Goal: Transaction & Acquisition: Purchase product/service

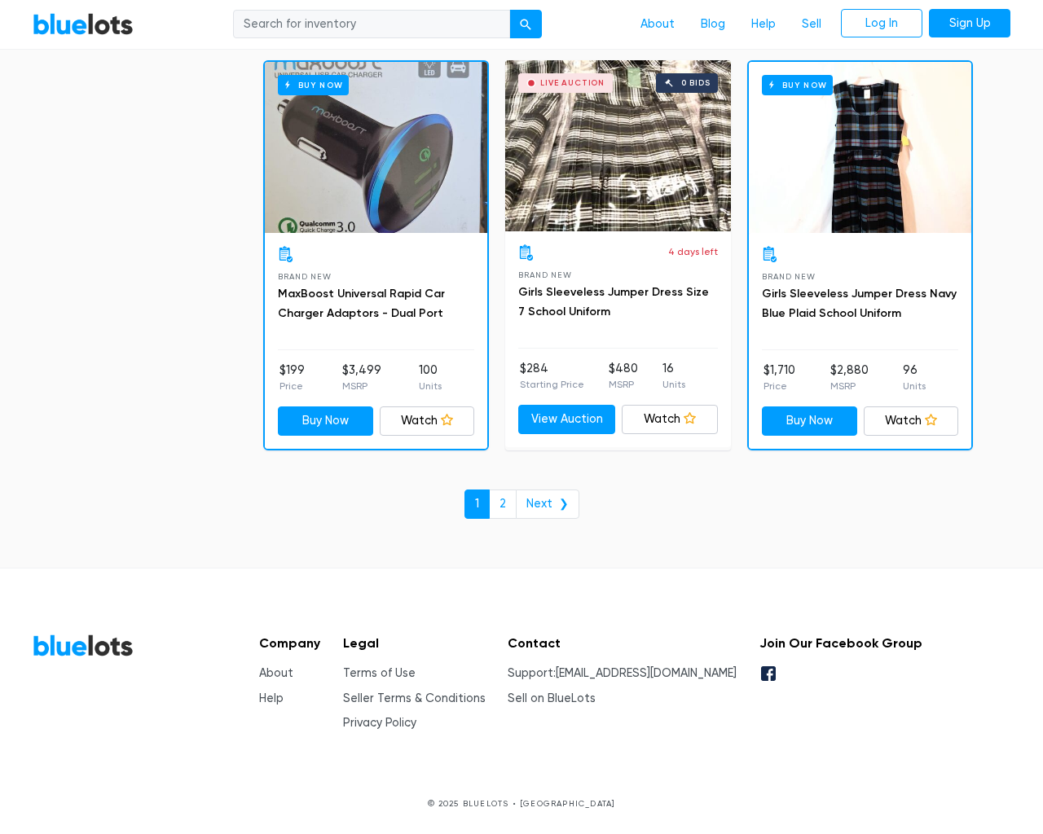
scroll to position [6956, 0]
type input "the"
type input "[EMAIL_ADDRESS][DOMAIN_NAME]"
type input "e"
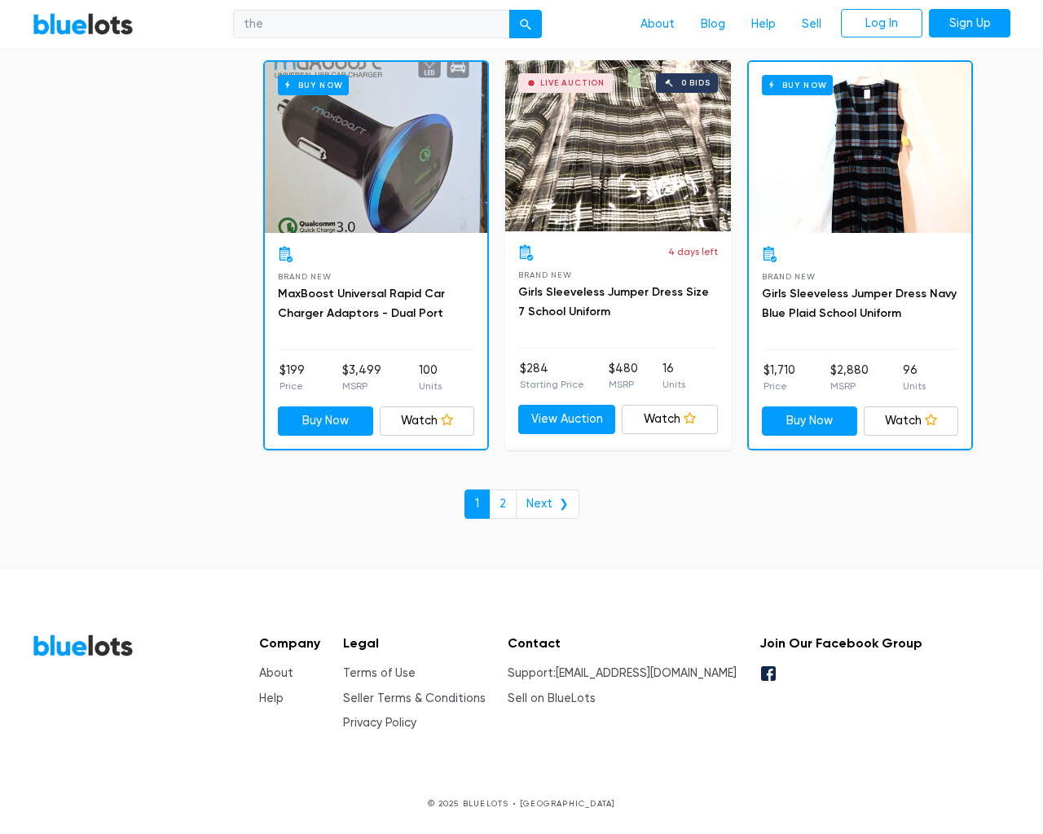
checkbox New"] "false"
checkbox input "false"
checkbox Accessories"] "false"
checkbox Goods"] "false"
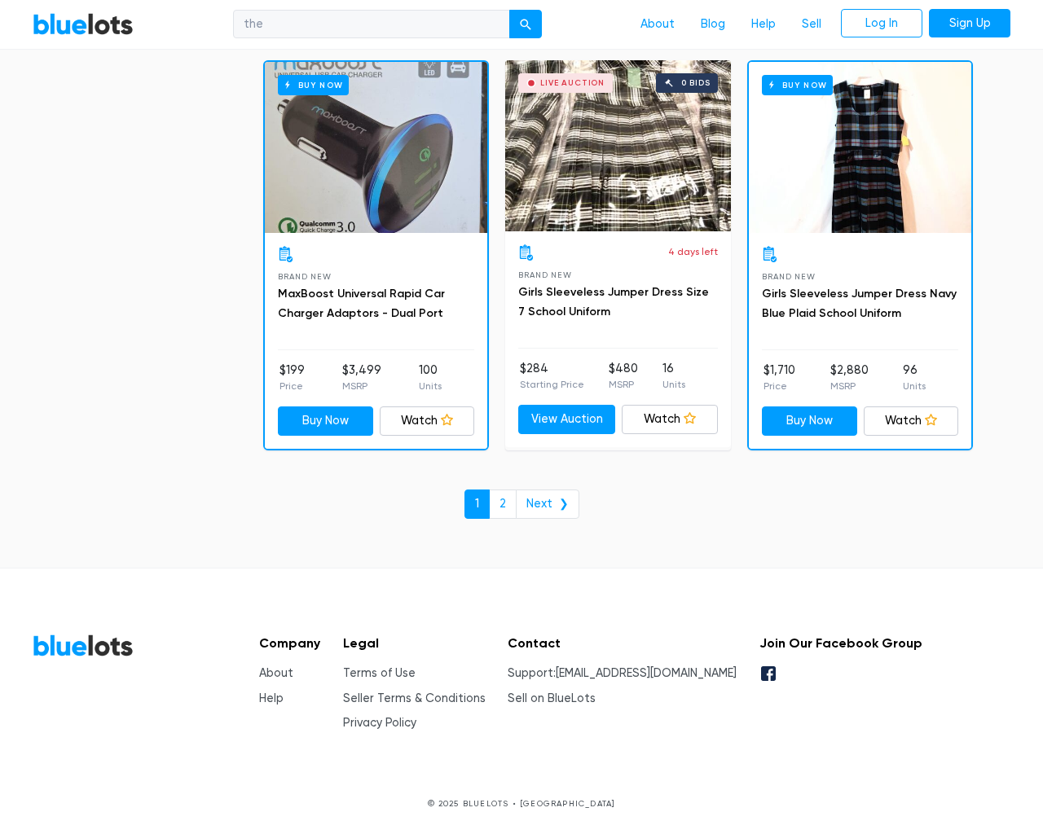
checkbox input "false"
checkbox Merchandise"] "false"
checkbox Beauty"] "false"
checkbox Baby"] "false"
checkbox input "false"
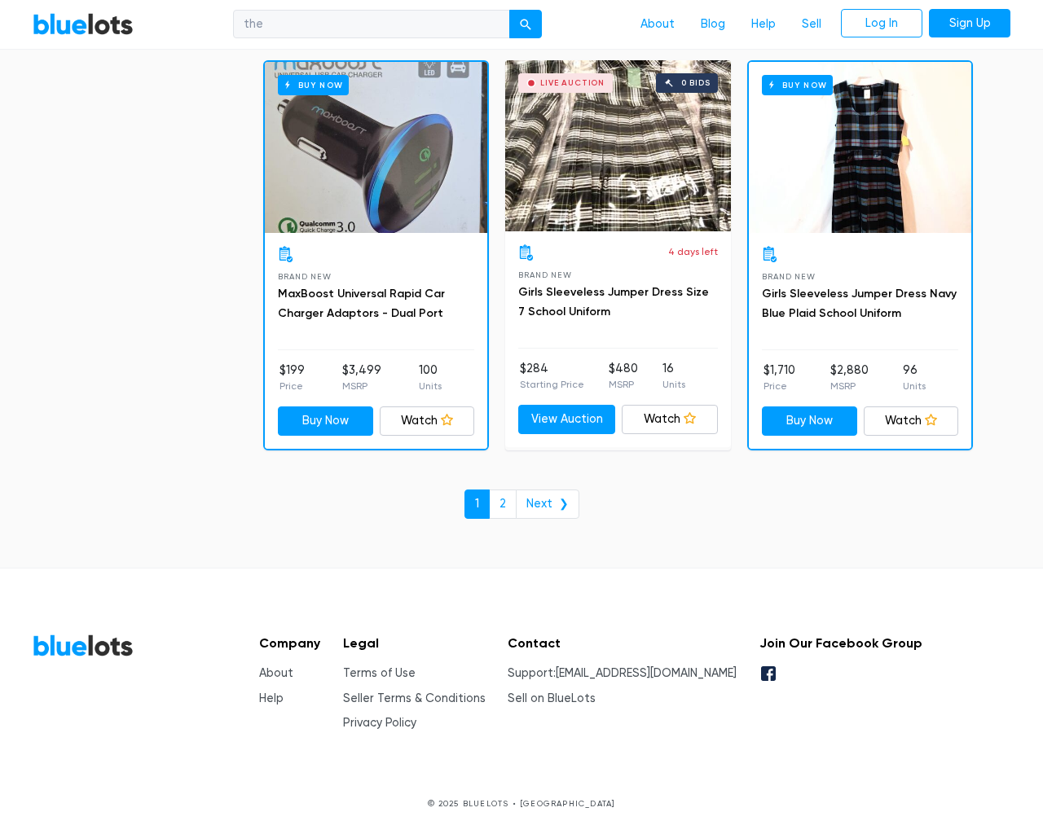
checkbox input "false"
type input "e"
select select "10000"
select select "50000"
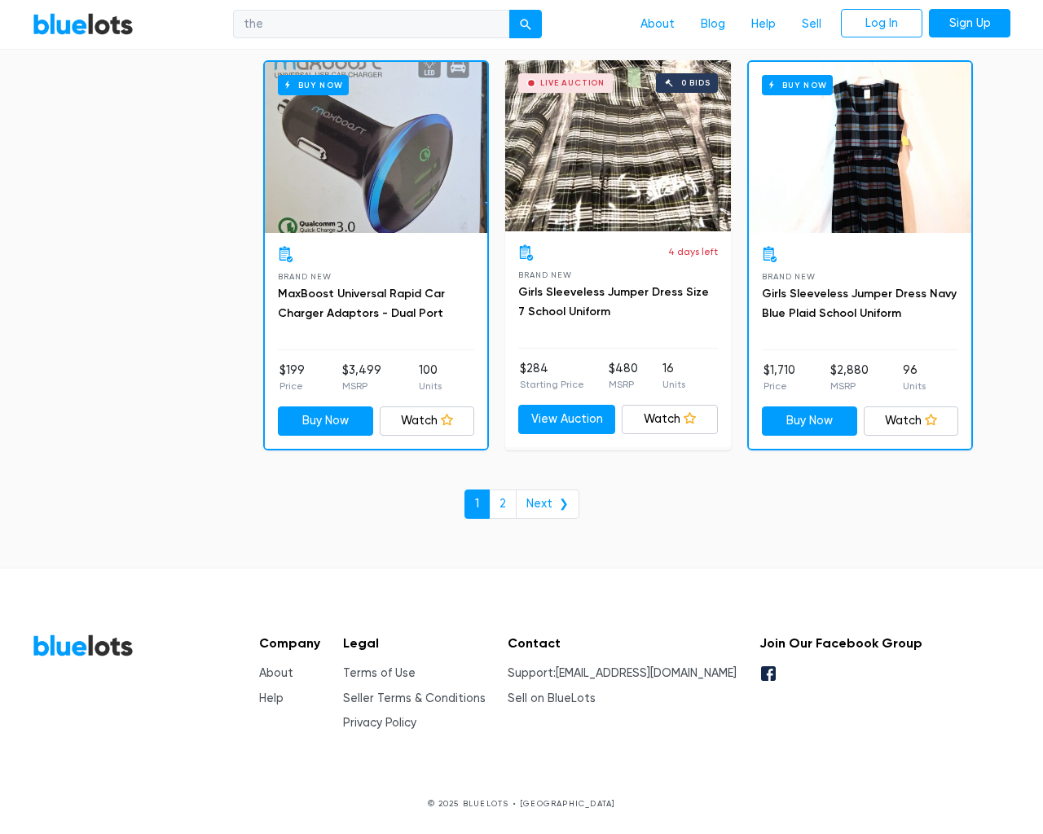
select select "ending_soonest"
select select "50000"
select select "highest_price"
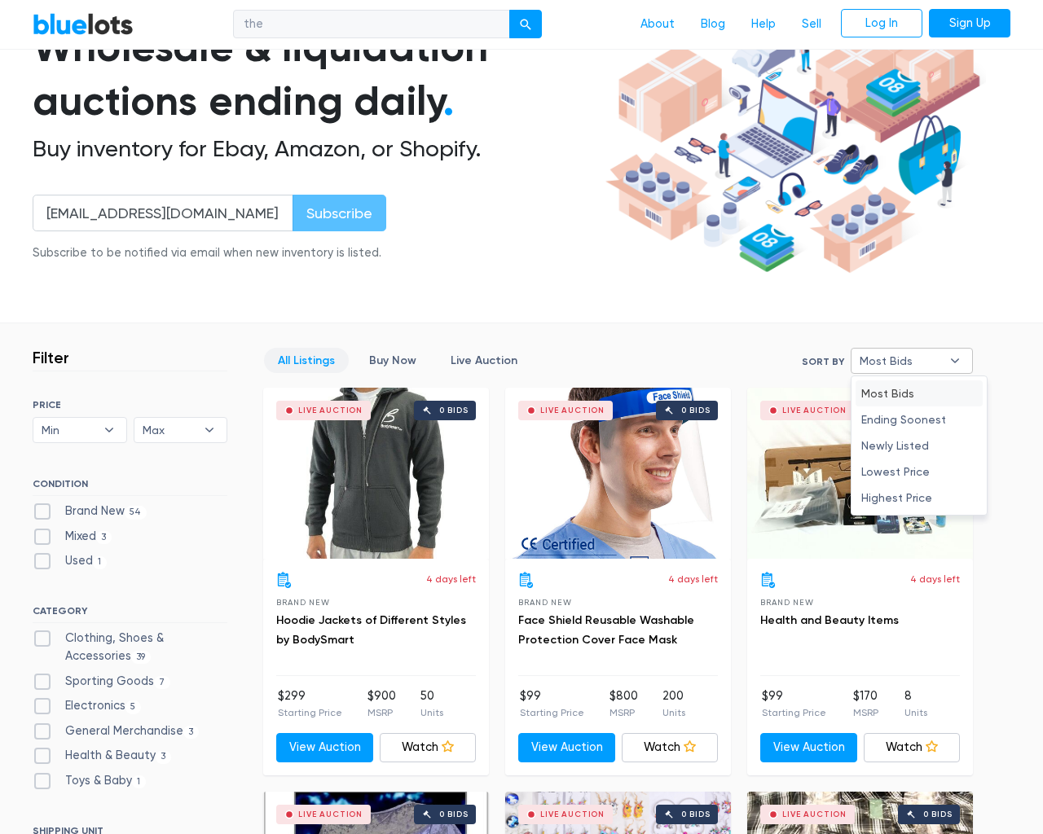
type input "e"
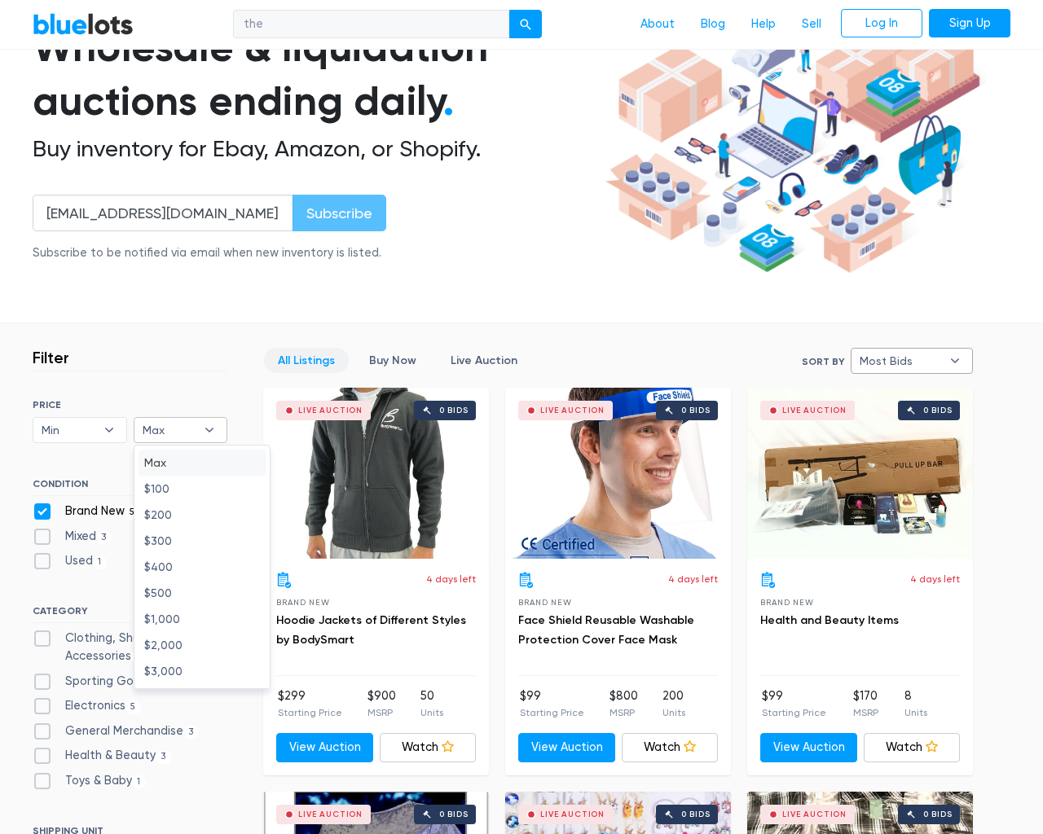
checkbox New"] "false"
checkbox input "false"
checkbox Accessories"] "false"
checkbox Goods"] "false"
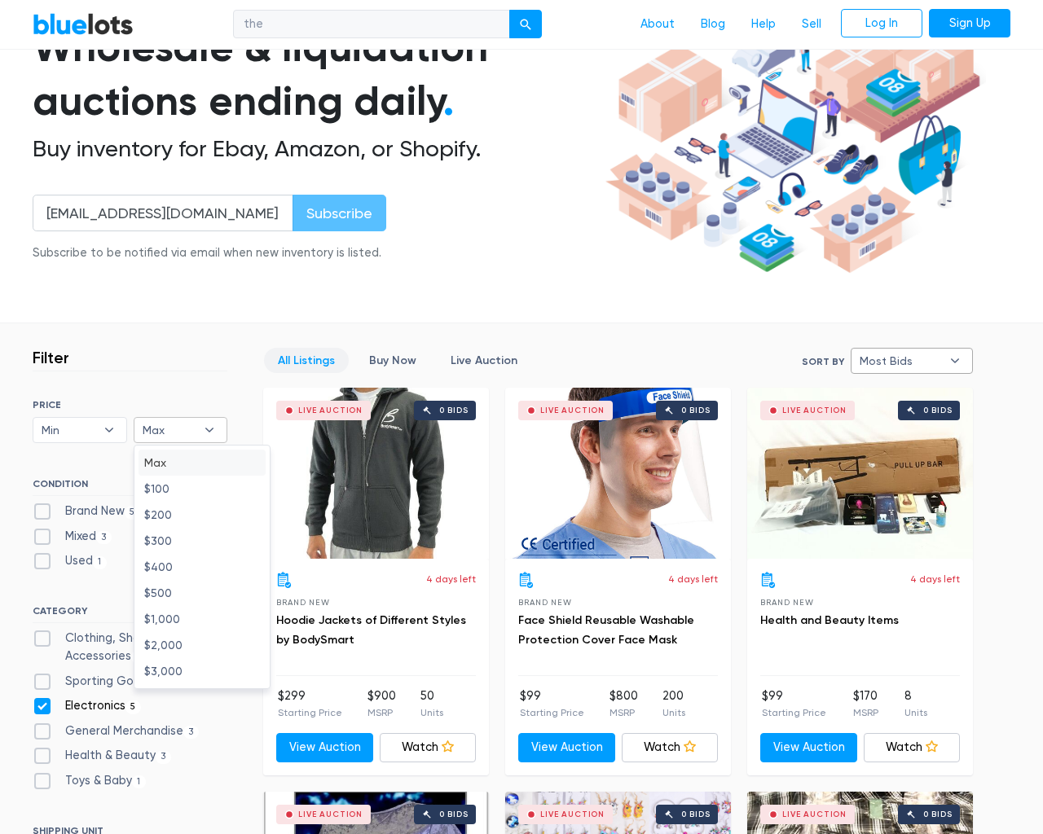
checkbox input "false"
checkbox Merchandise"] "false"
checkbox Beauty"] "false"
checkbox Baby"] "false"
checkbox input "false"
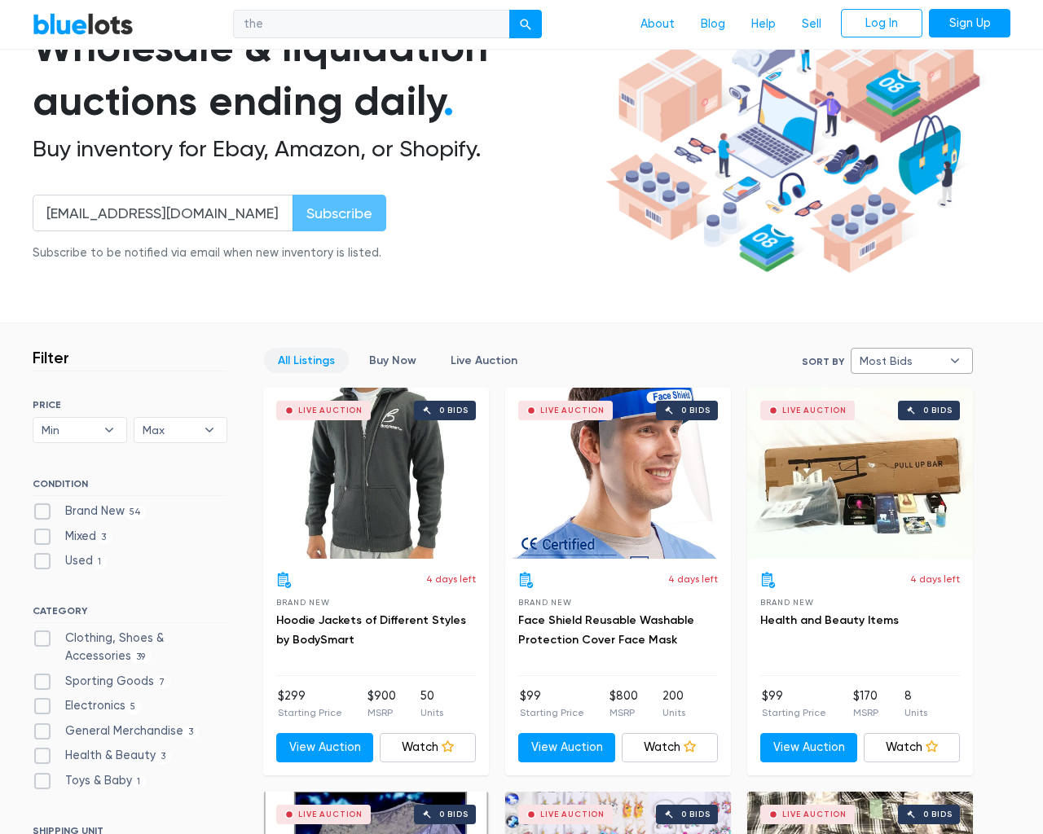
checkbox input "false"
type input "e"
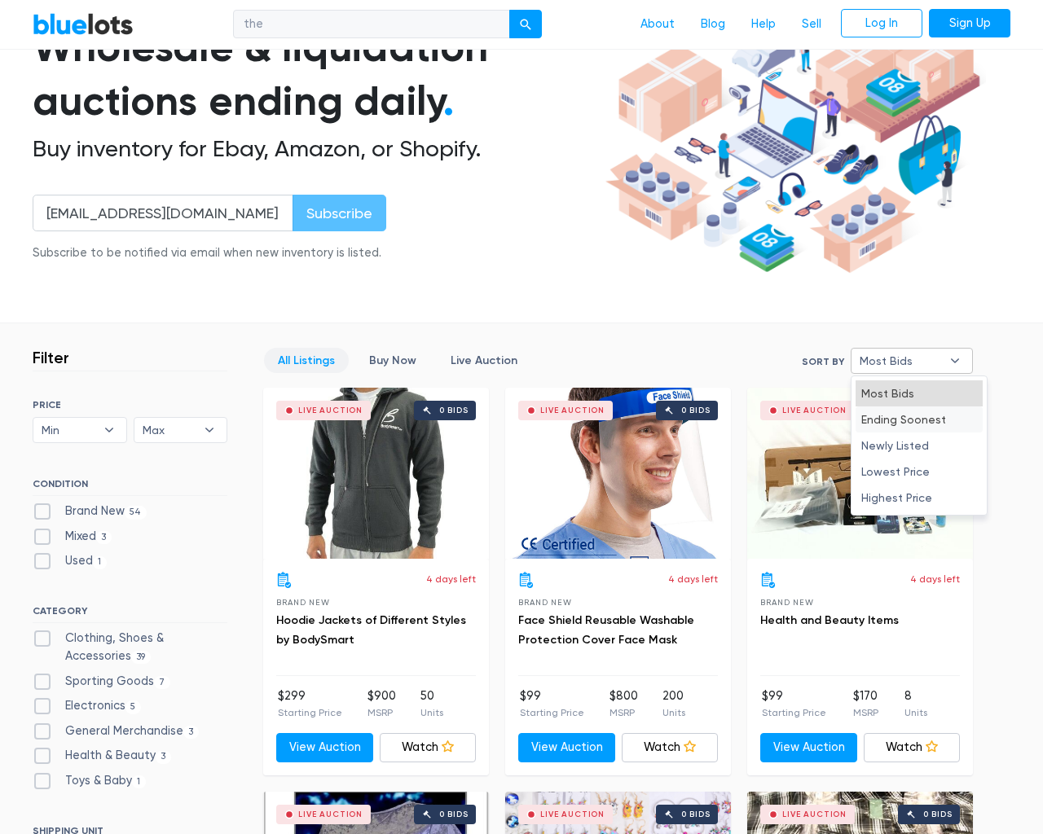
select select "most_bids"
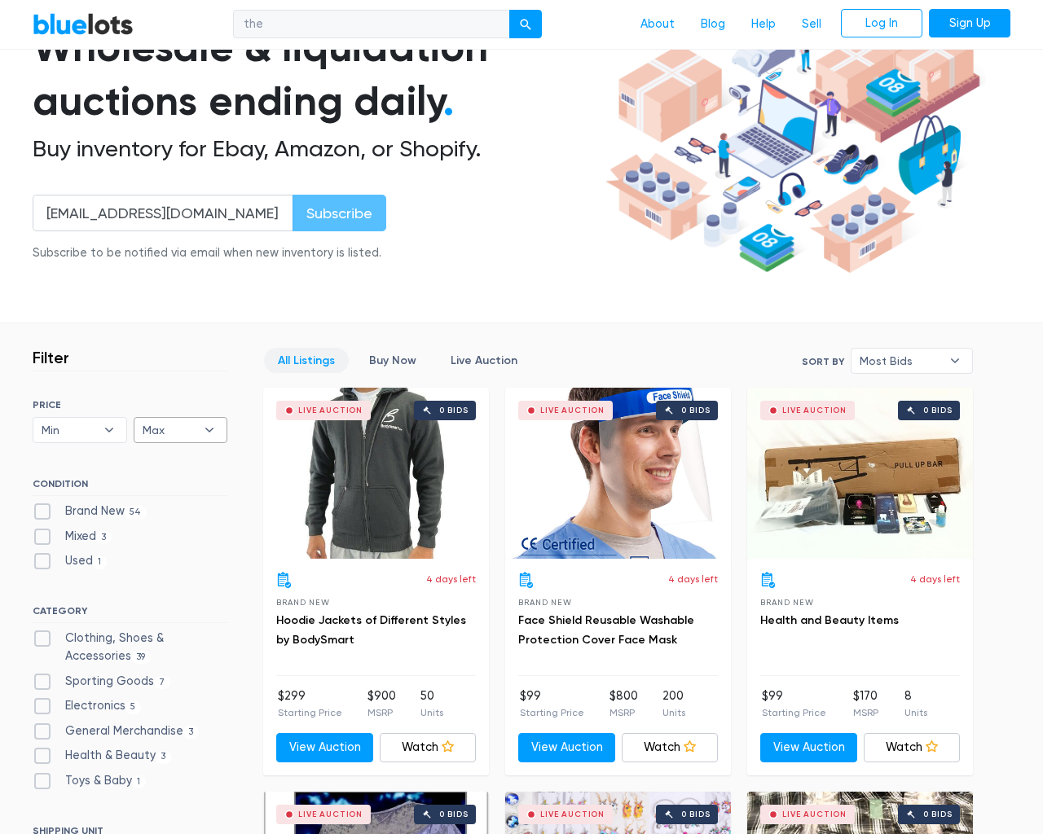
type input "e"
checkbox New"] "false"
checkbox input "false"
checkbox Accessories"] "false"
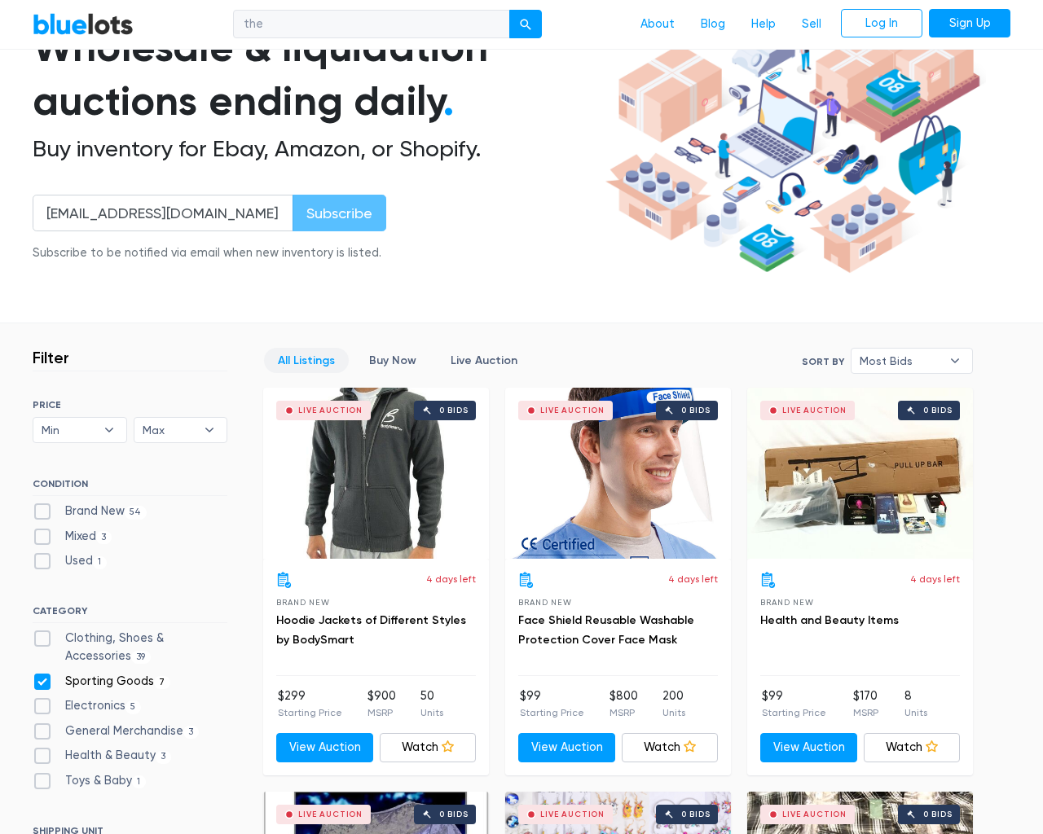
checkbox Goods"] "false"
checkbox input "false"
checkbox Merchandise"] "false"
checkbox Beauty"] "false"
checkbox Baby"] "false"
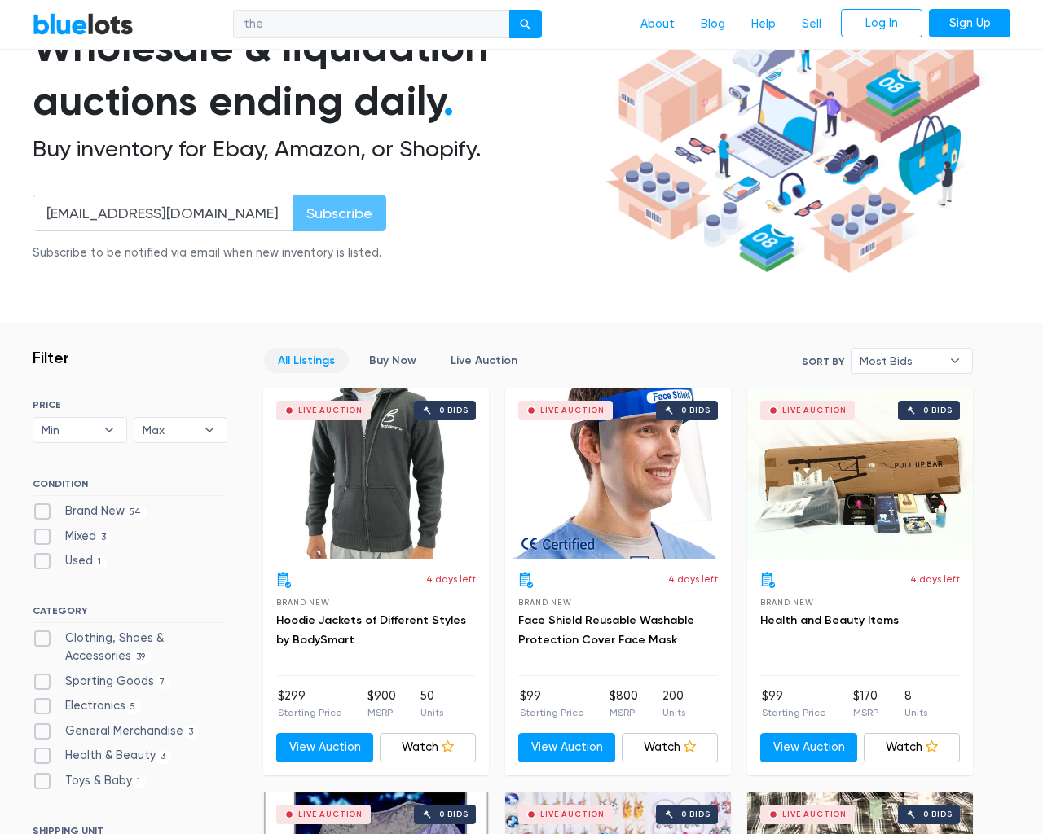
checkbox input "false"
type input "e"
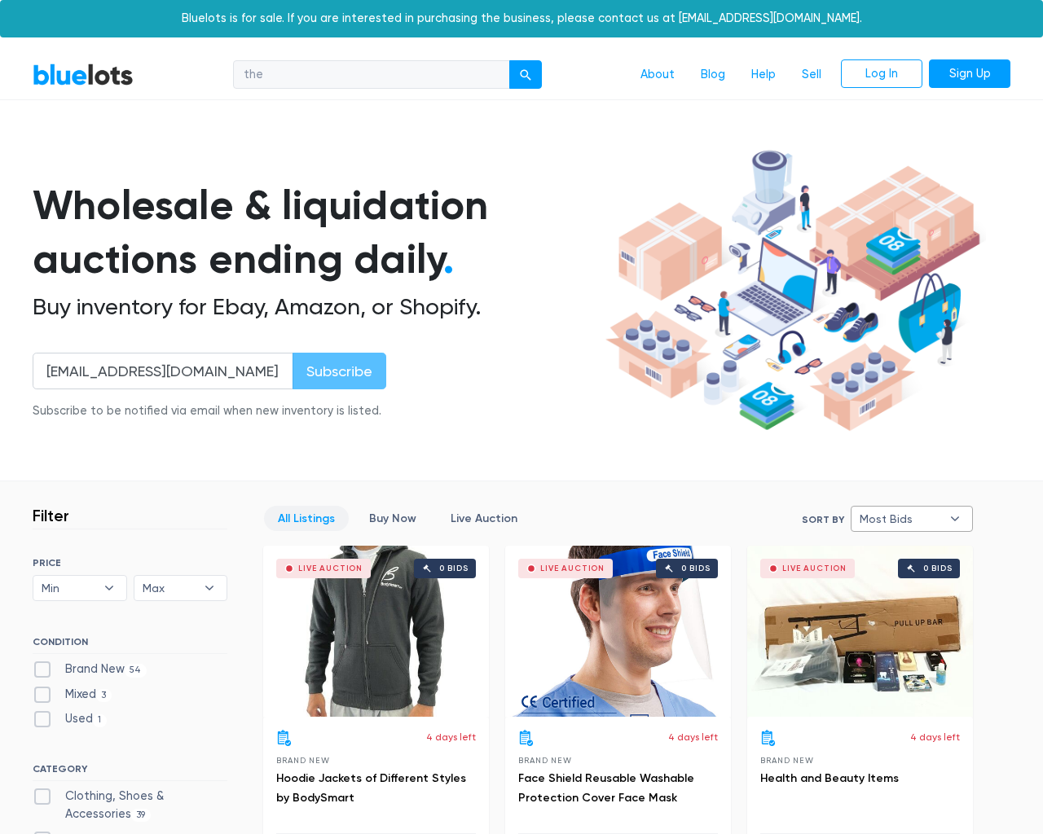
select select
select select "most_bids"
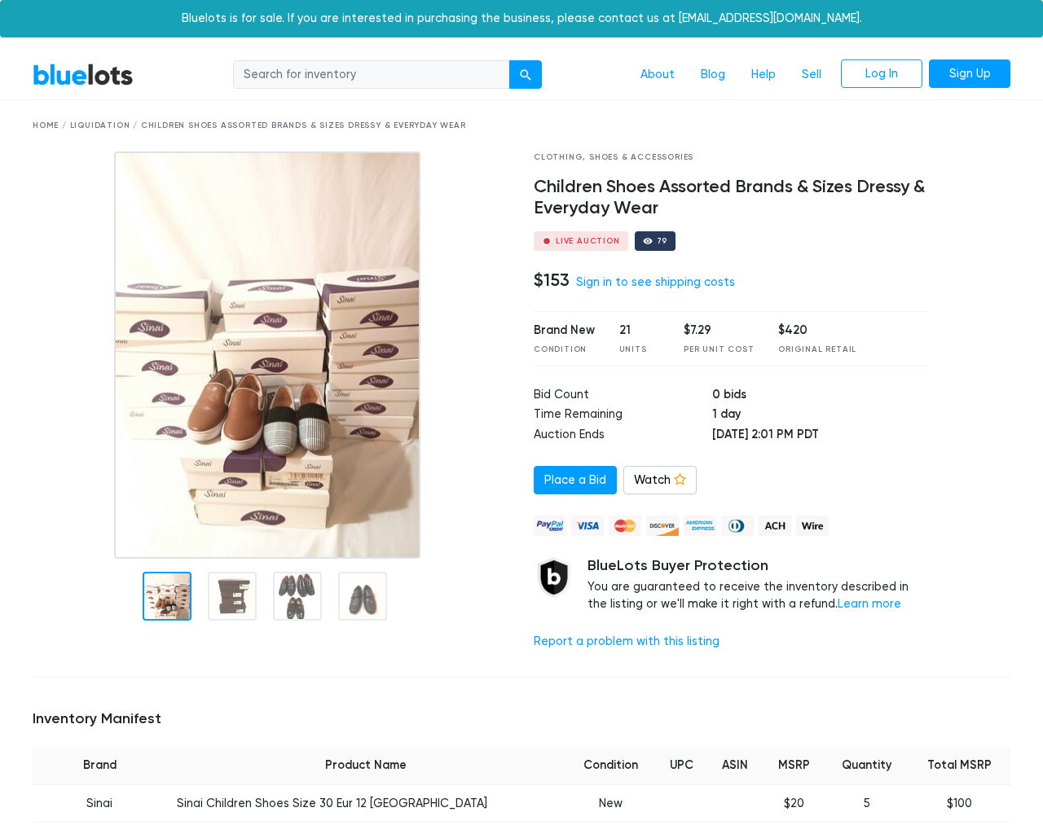
scroll to position [1526, 0]
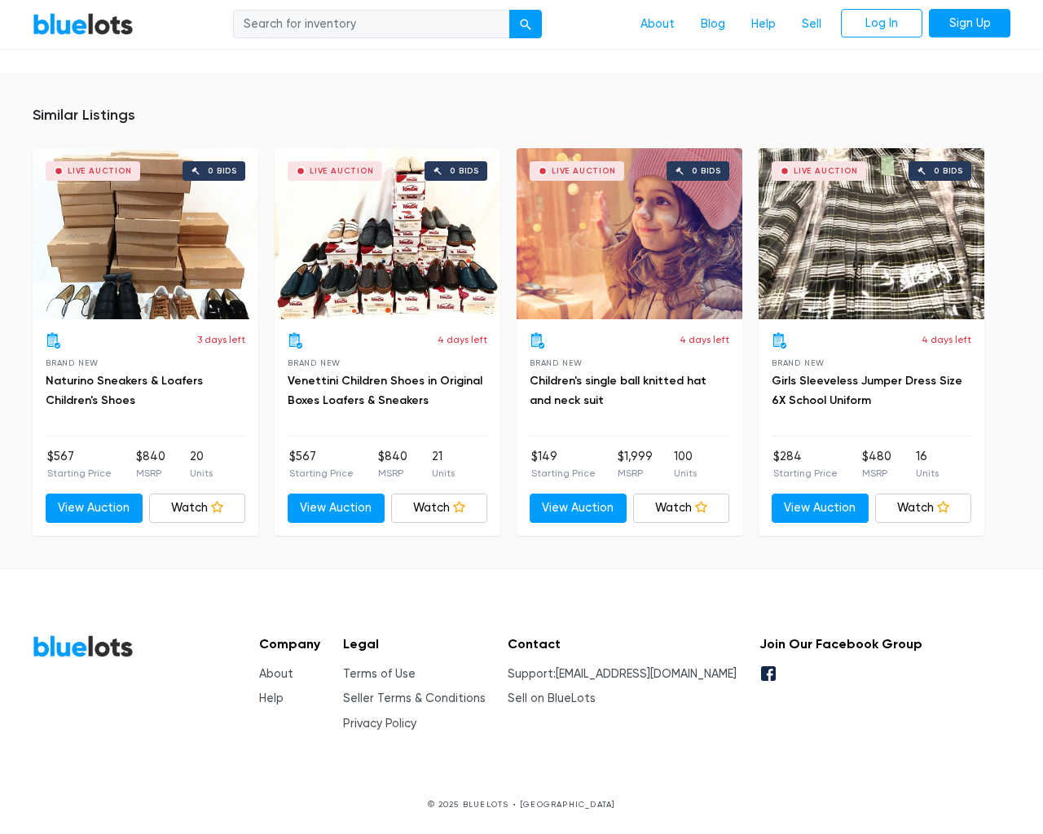
type input "the"
